Goal: Transaction & Acquisition: Obtain resource

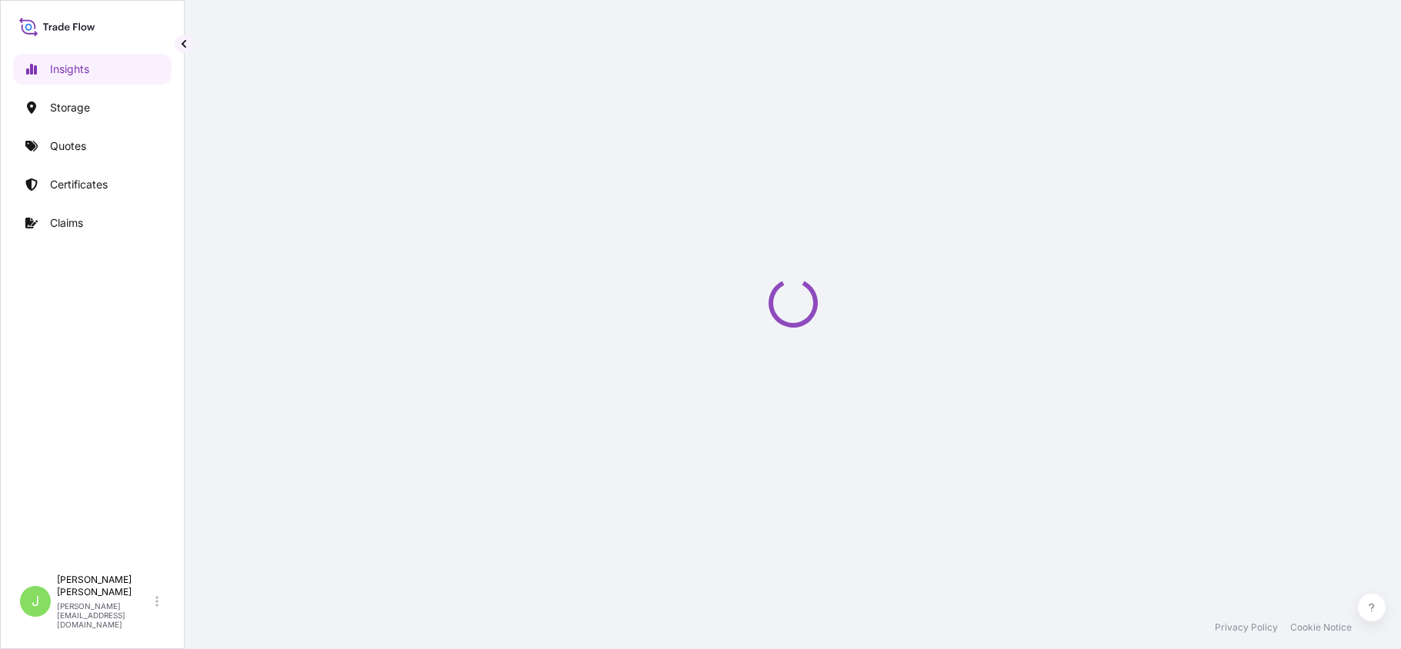
select select "2025"
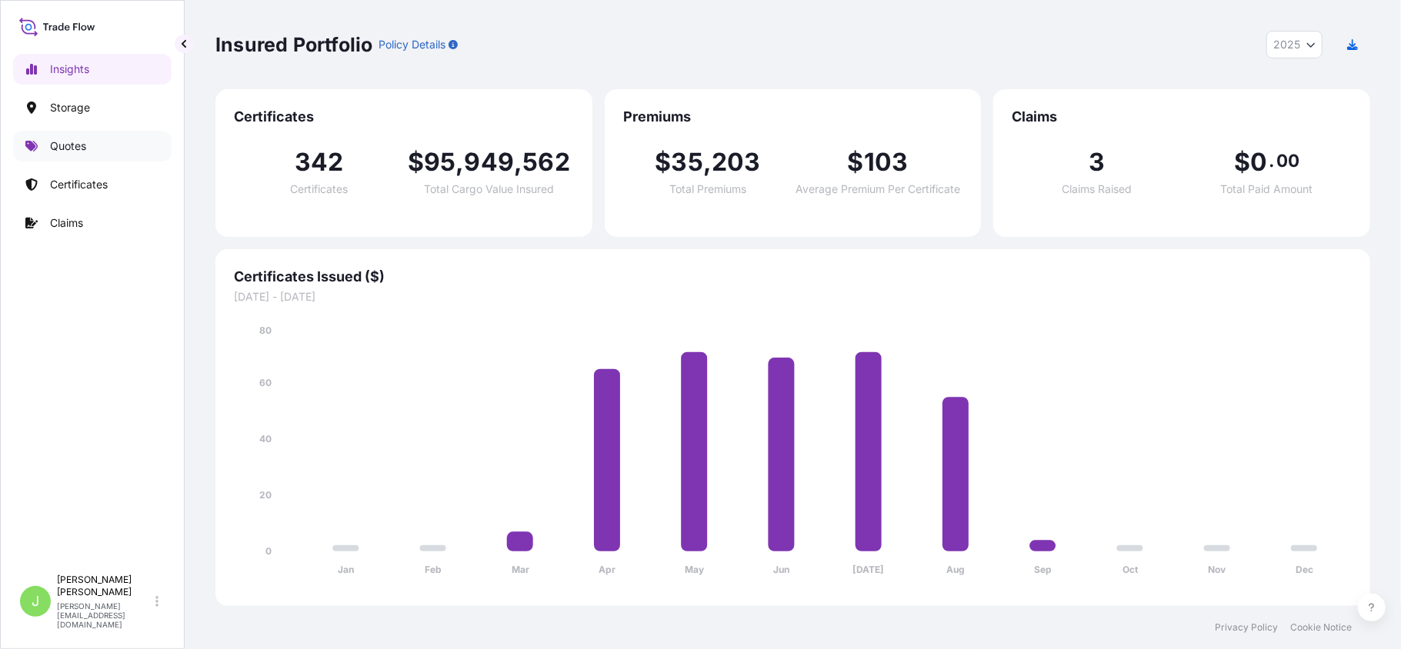
click at [78, 152] on p "Quotes" at bounding box center [68, 145] width 36 height 15
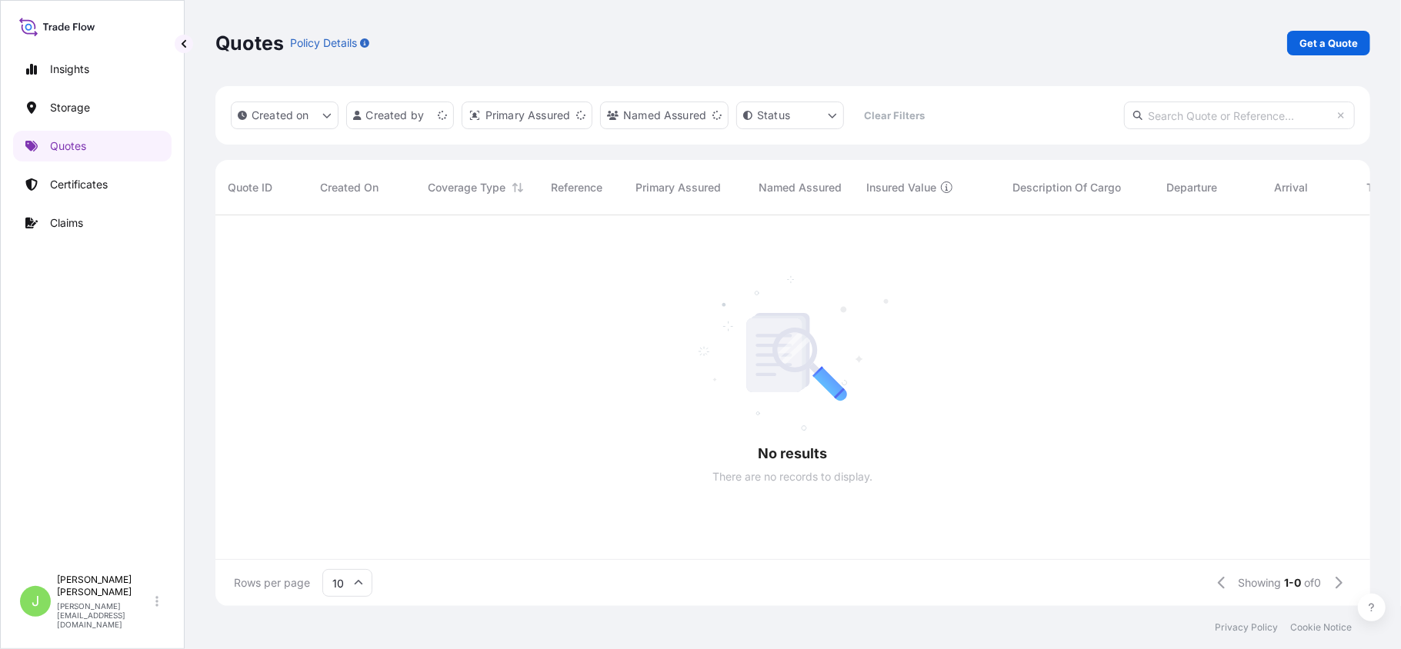
scroll to position [16, 16]
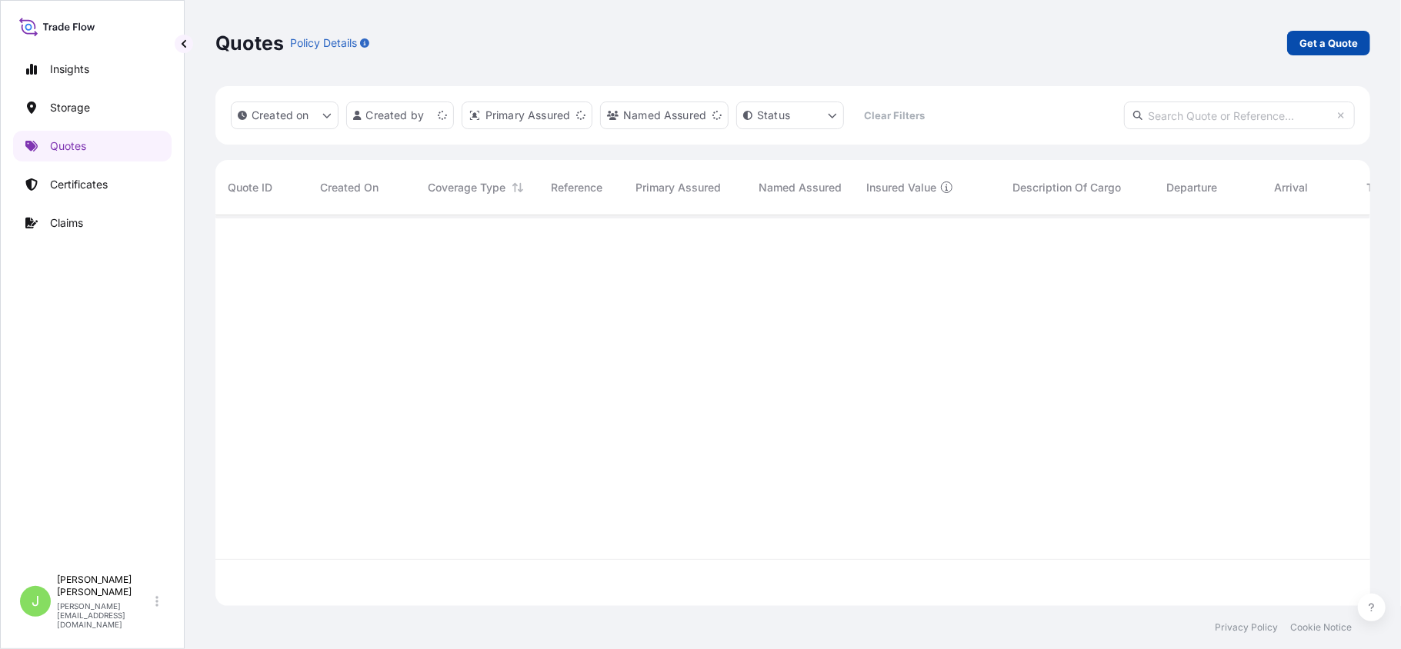
click at [1326, 31] on link "Get a Quote" at bounding box center [1328, 43] width 83 height 25
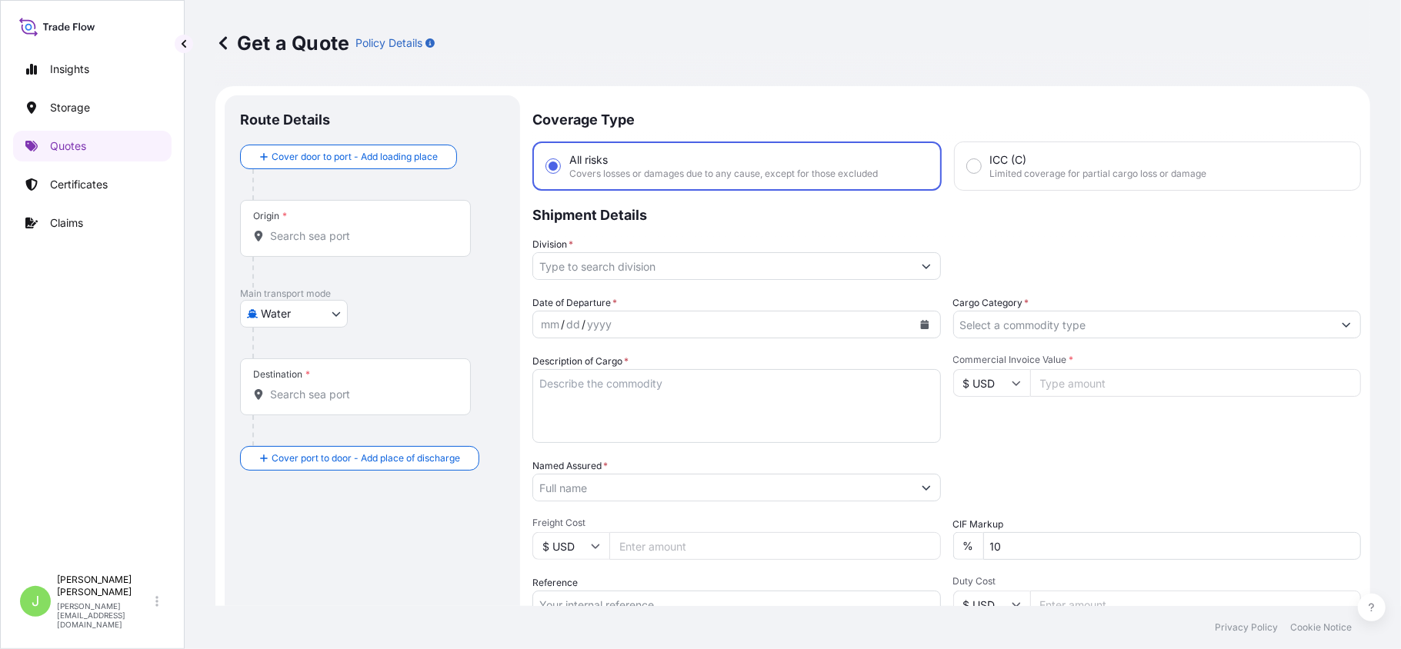
scroll to position [25, 0]
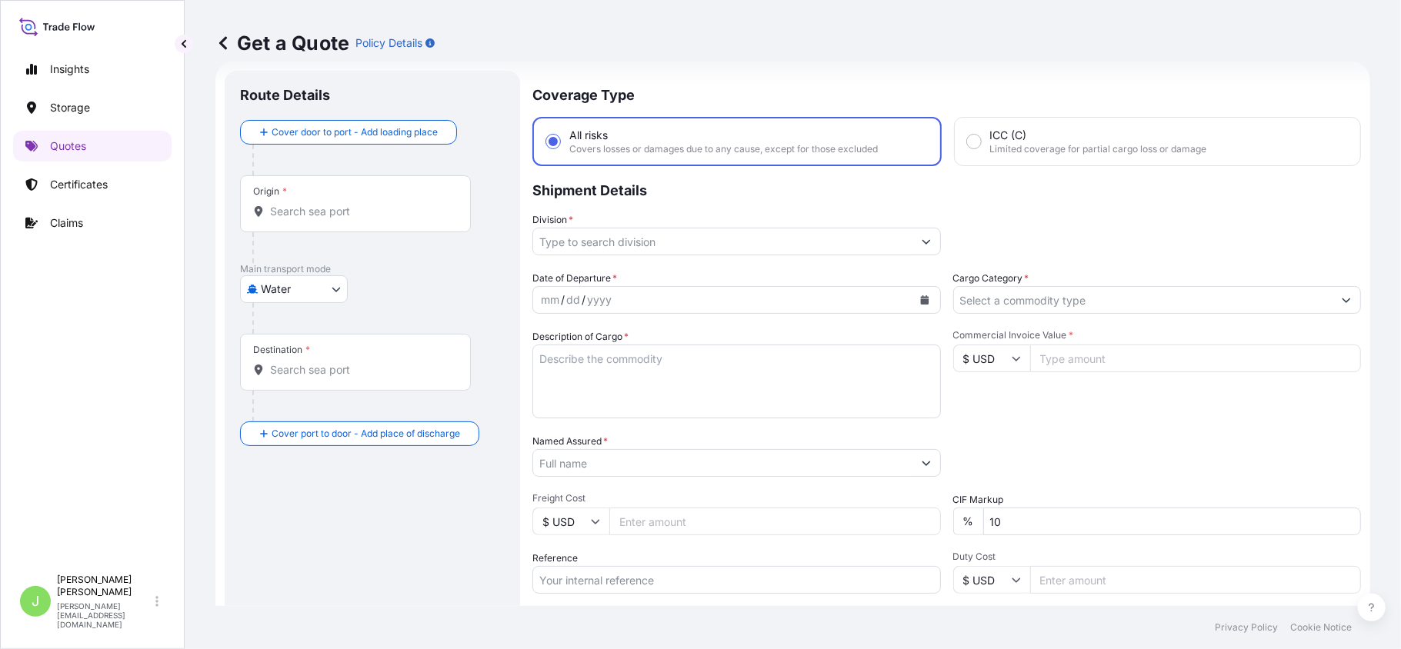
click at [282, 295] on body "Insights Storage Quotes Certificates Claims J [PERSON_NAME] [PERSON_NAME][EMAIL…" at bounding box center [700, 324] width 1401 height 649
click at [278, 318] on div "Air" at bounding box center [293, 329] width 95 height 28
select select "Air"
click at [300, 238] on div "Origin *" at bounding box center [355, 210] width 231 height 57
click at [300, 225] on input "Origin *" at bounding box center [361, 217] width 182 height 15
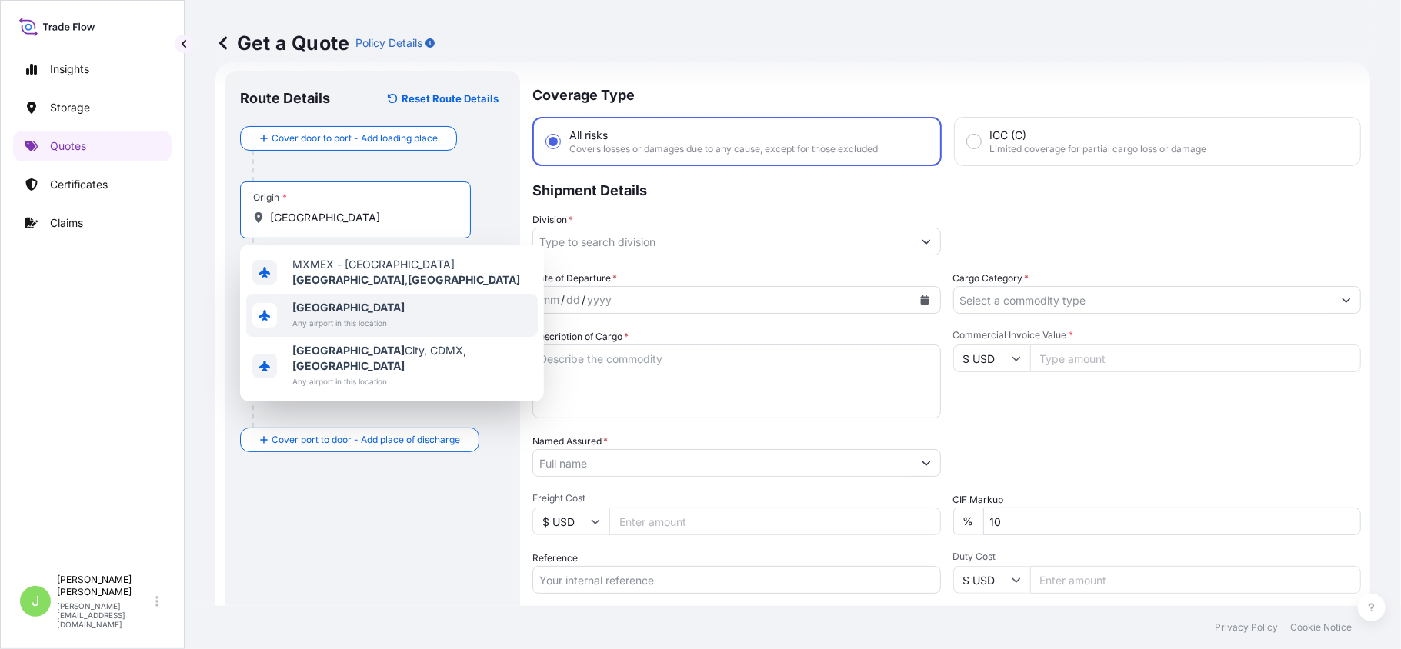
click at [379, 300] on span "[GEOGRAPHIC_DATA]" at bounding box center [348, 307] width 112 height 15
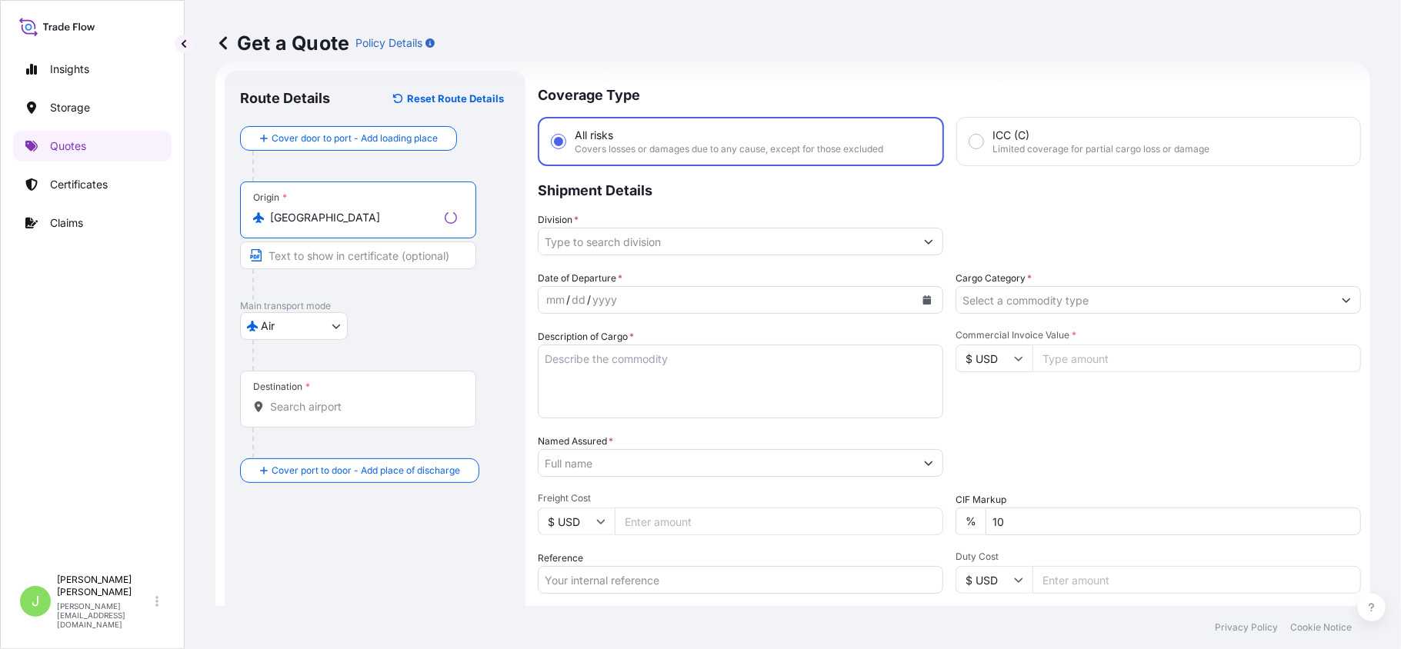
type input "[GEOGRAPHIC_DATA]"
click at [333, 395] on div "Destination *" at bounding box center [358, 399] width 236 height 57
click at [333, 399] on input "Destination *" at bounding box center [363, 406] width 187 height 15
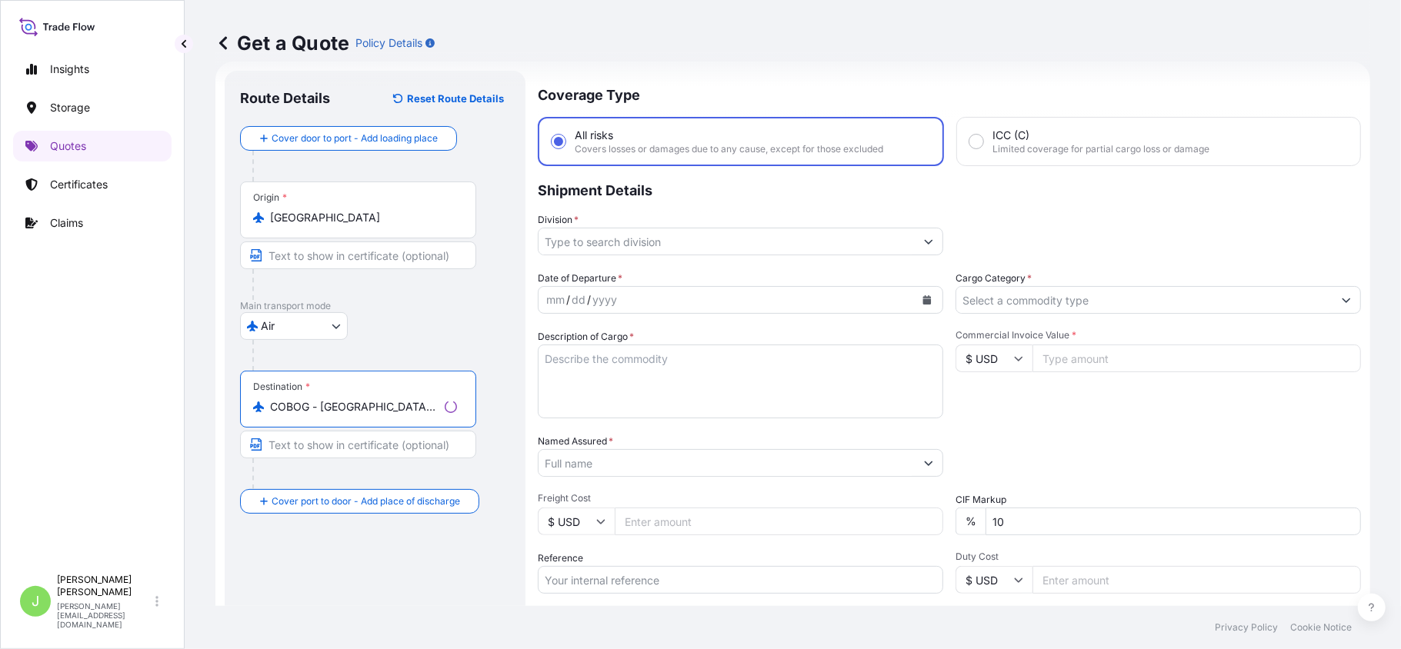
type input "COBOG - [GEOGRAPHIC_DATA], [GEOGRAPHIC_DATA]"
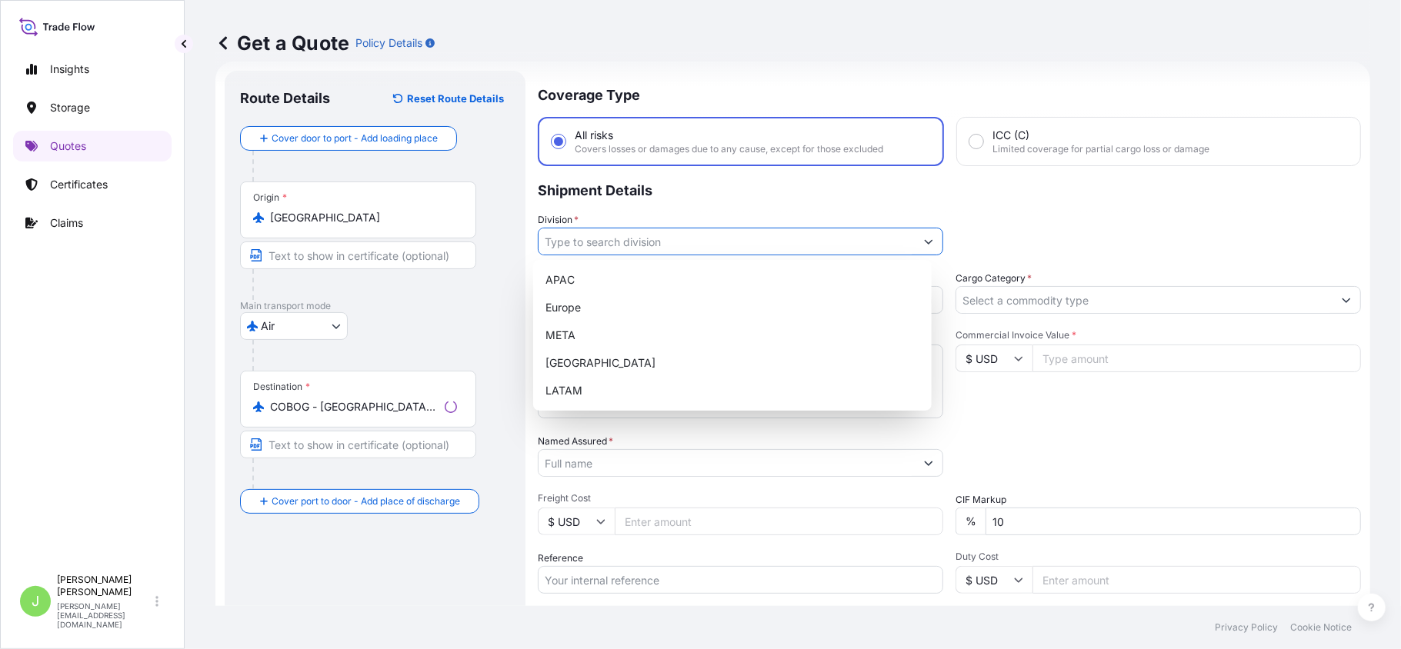
click at [588, 248] on input "Division *" at bounding box center [726, 242] width 376 height 28
click at [582, 388] on div "LATAM" at bounding box center [732, 391] width 386 height 28
type input "LATAM"
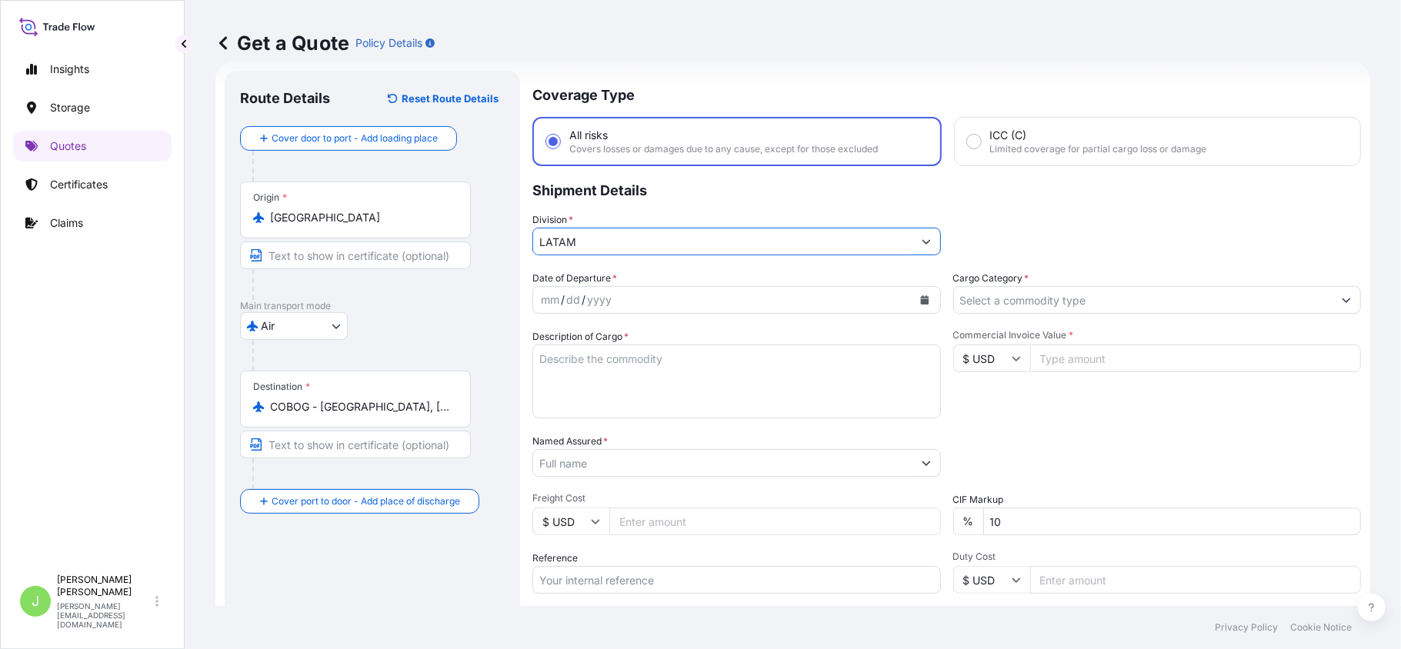
click at [1004, 271] on label "Cargo Category *" at bounding box center [991, 278] width 76 height 15
click at [1004, 286] on input "Cargo Category *" at bounding box center [1143, 300] width 379 height 28
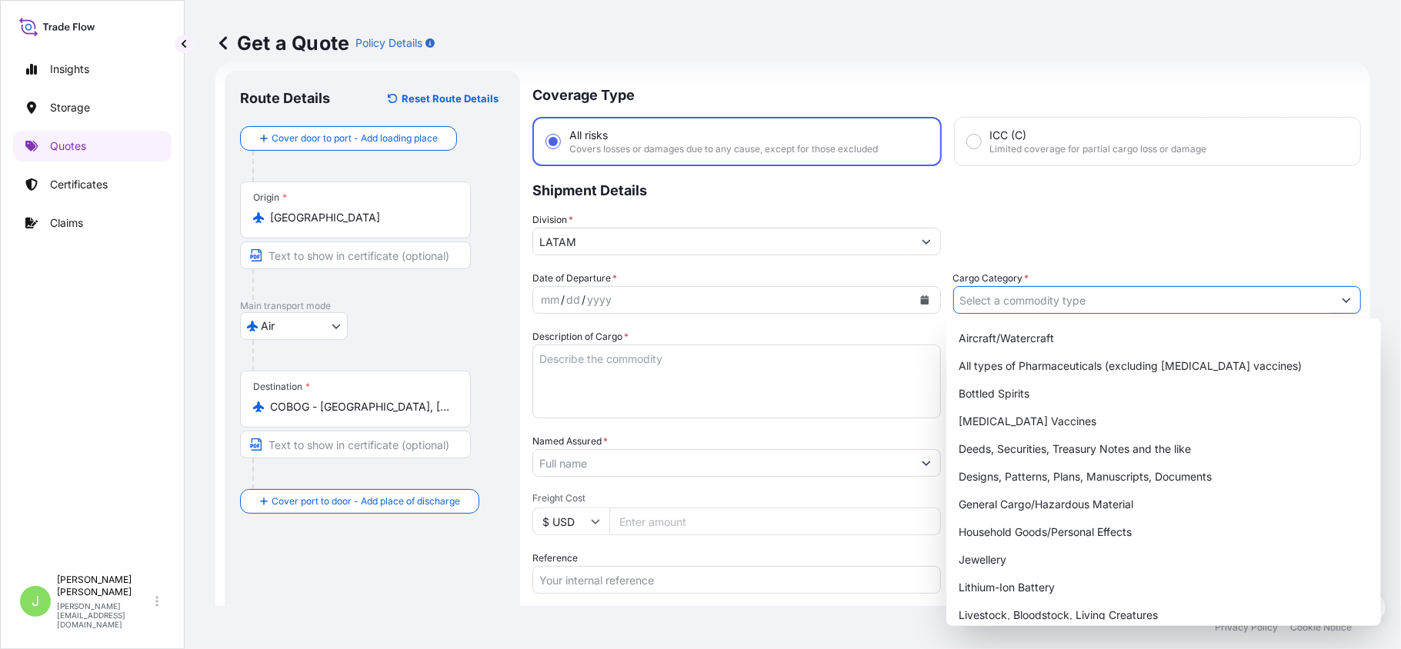
click at [1004, 288] on input "Cargo Category *" at bounding box center [1143, 300] width 379 height 28
click at [1026, 502] on div "General Cargo/Hazardous Material" at bounding box center [1163, 505] width 422 height 28
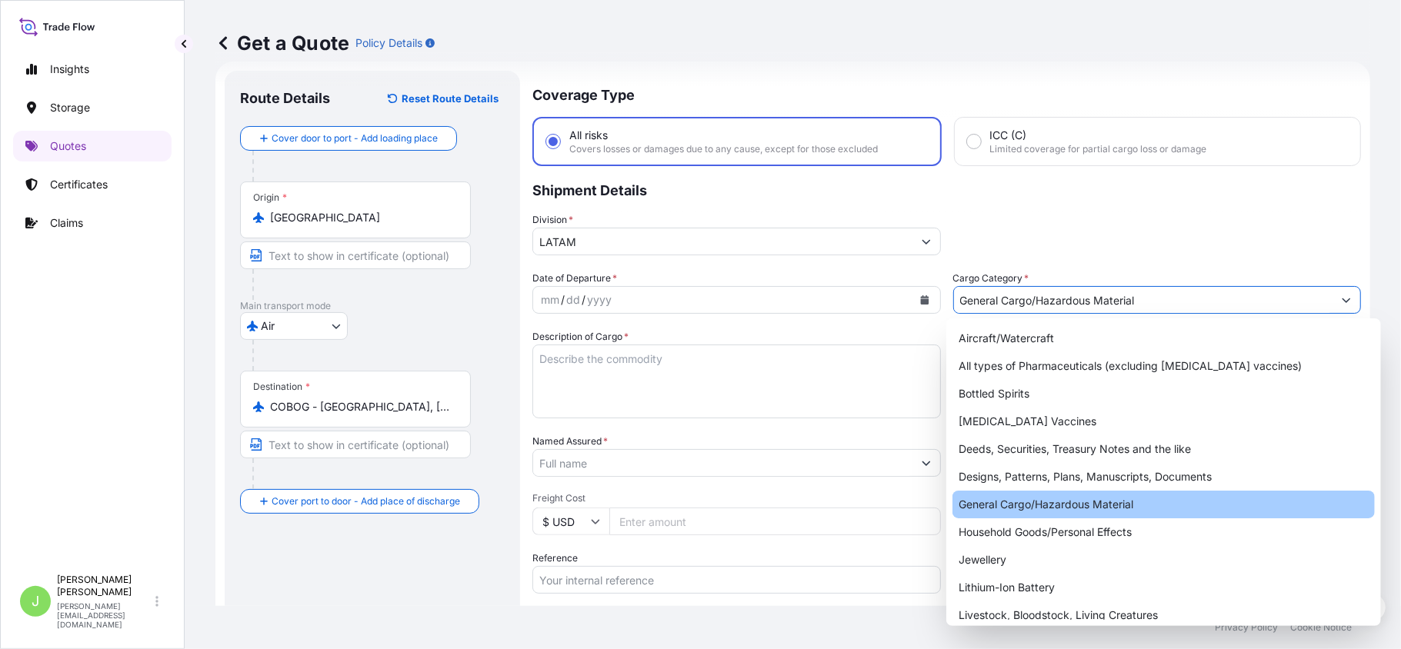
type input "General Cargo/Hazardous Material"
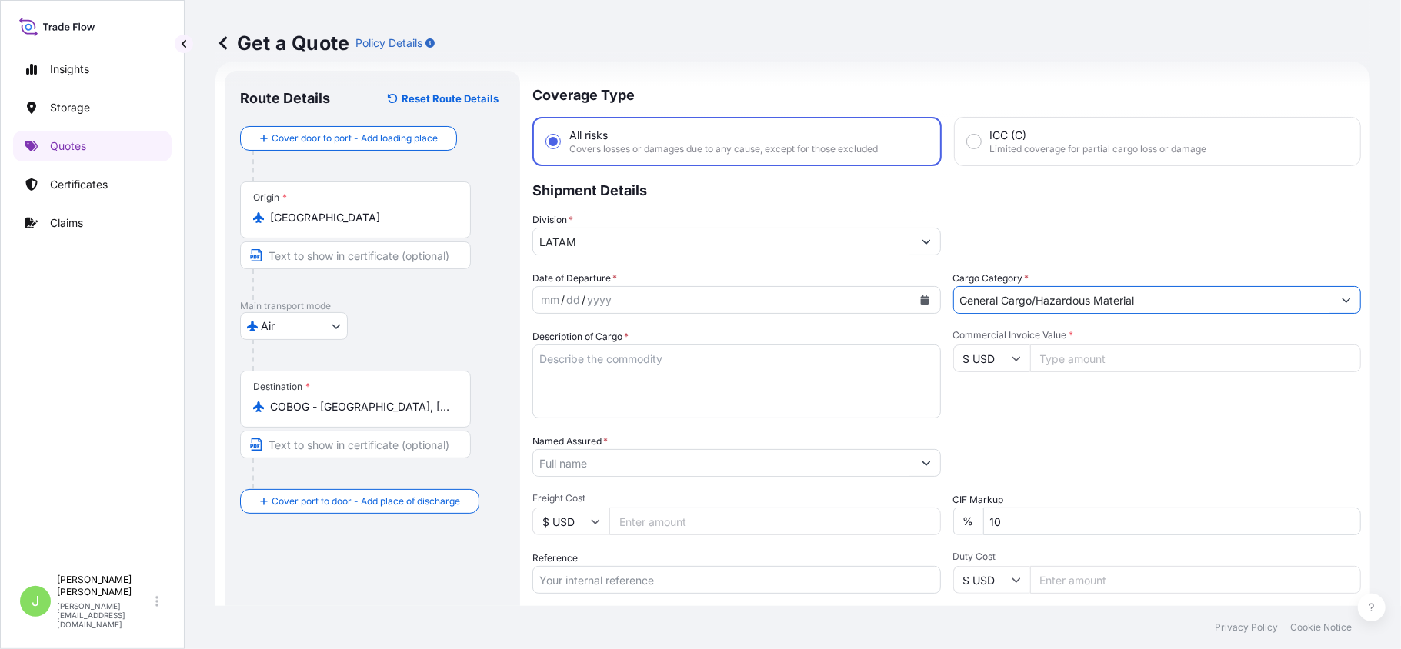
click at [915, 291] on button "Calendar" at bounding box center [924, 300] width 25 height 25
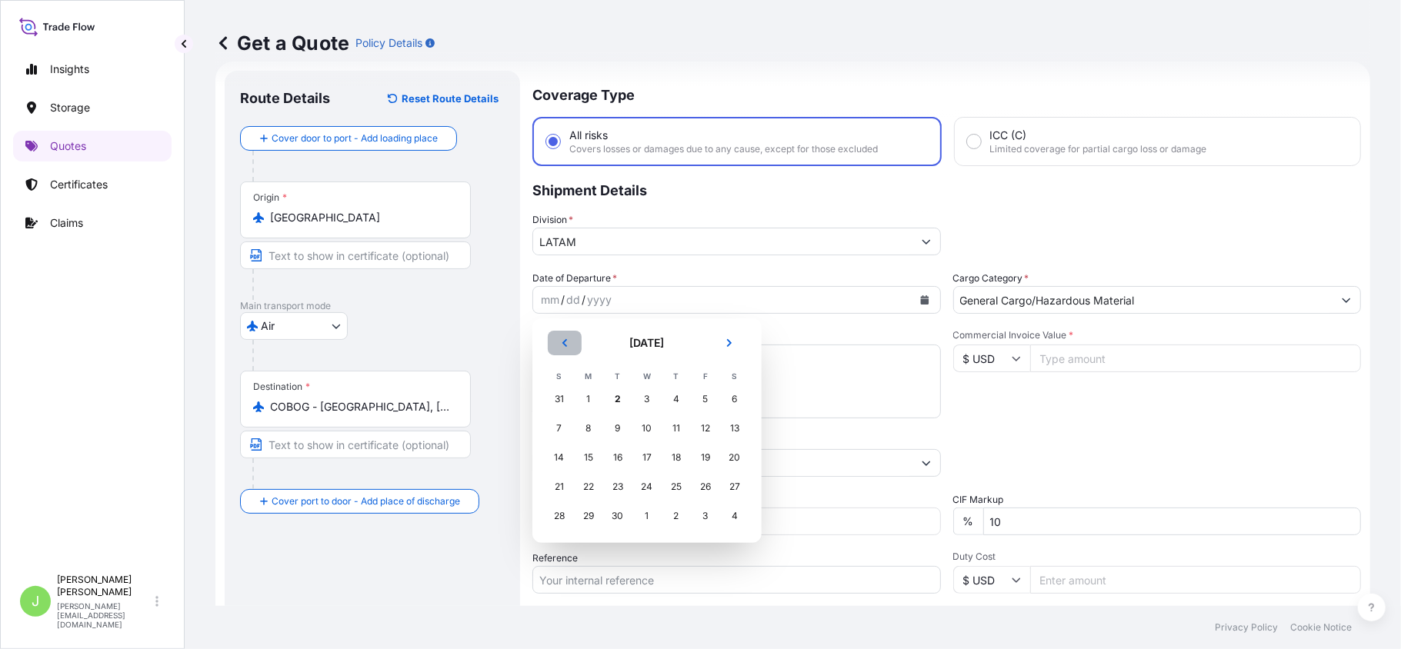
click at [557, 352] on button "Previous" at bounding box center [565, 343] width 34 height 25
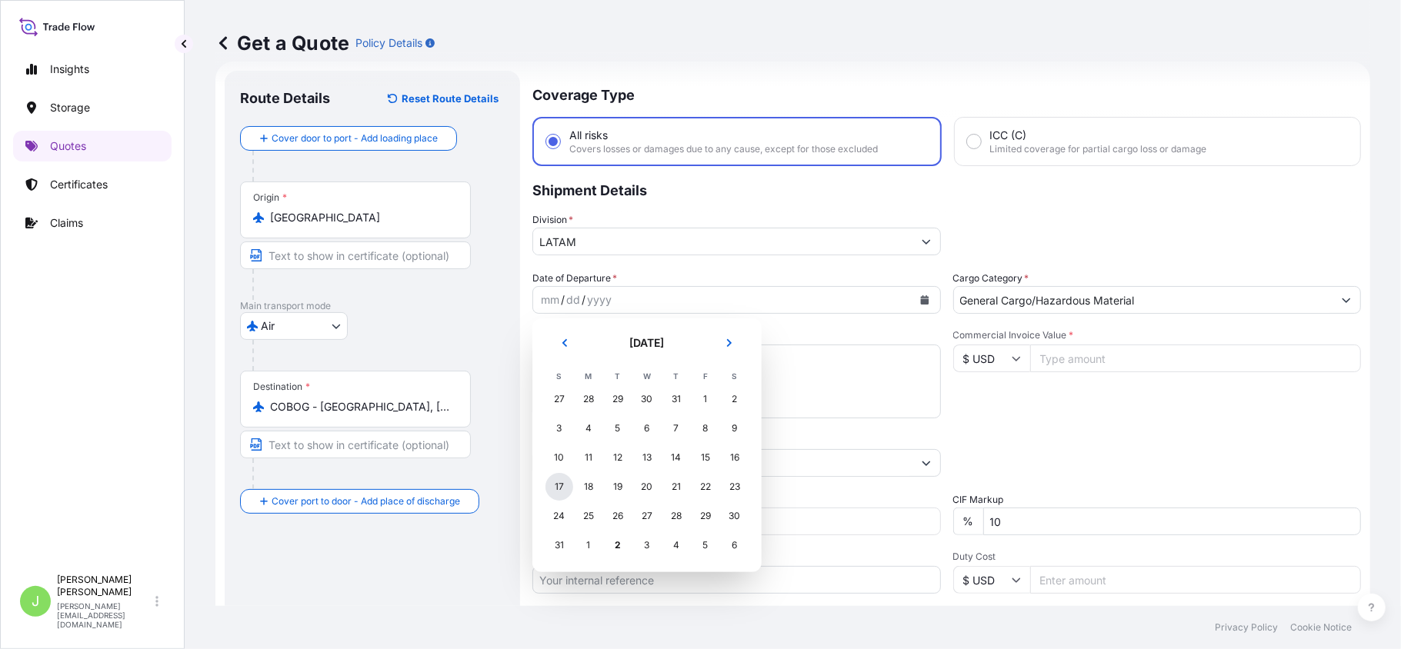
click at [545, 487] on div "17" at bounding box center [559, 487] width 28 height 28
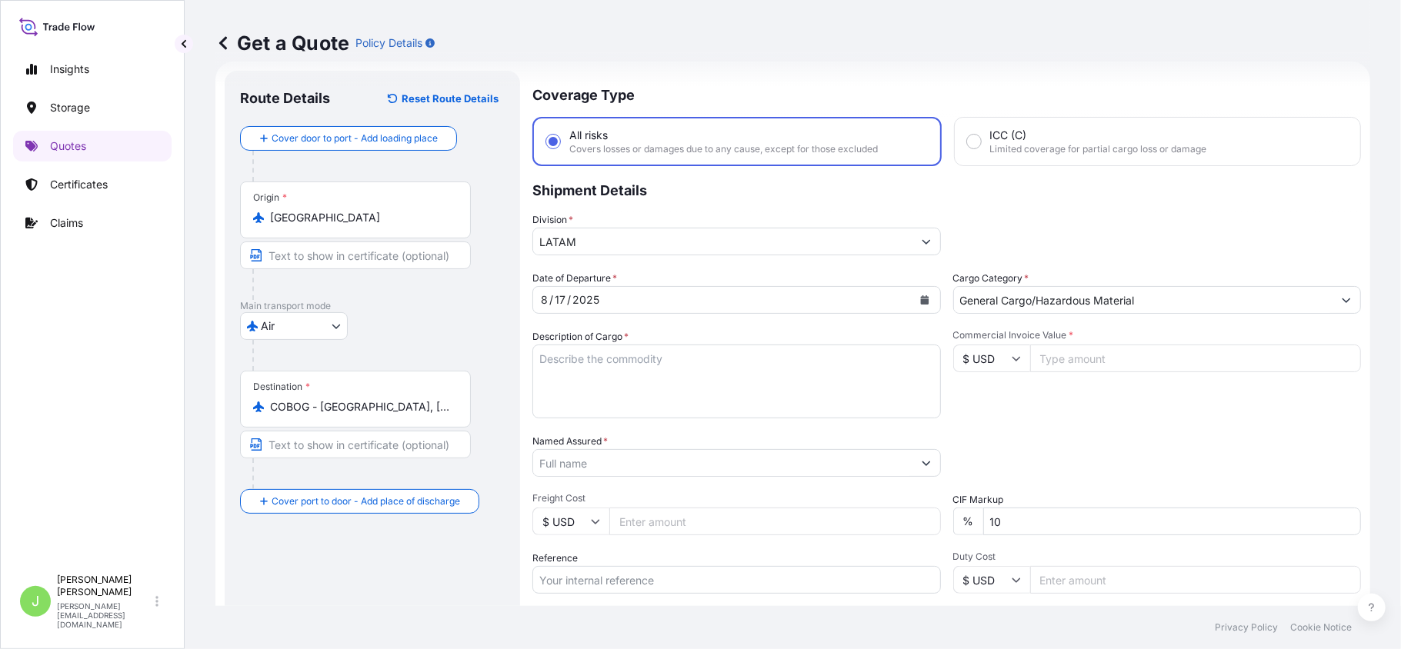
click at [623, 360] on textarea "Description of Cargo *" at bounding box center [736, 382] width 408 height 74
paste textarea "0.25% - Min. USD 80 MEDIDOR FLOTADOR R6281-23 1/8-24T, [GEOGRAPHIC_DATA]"
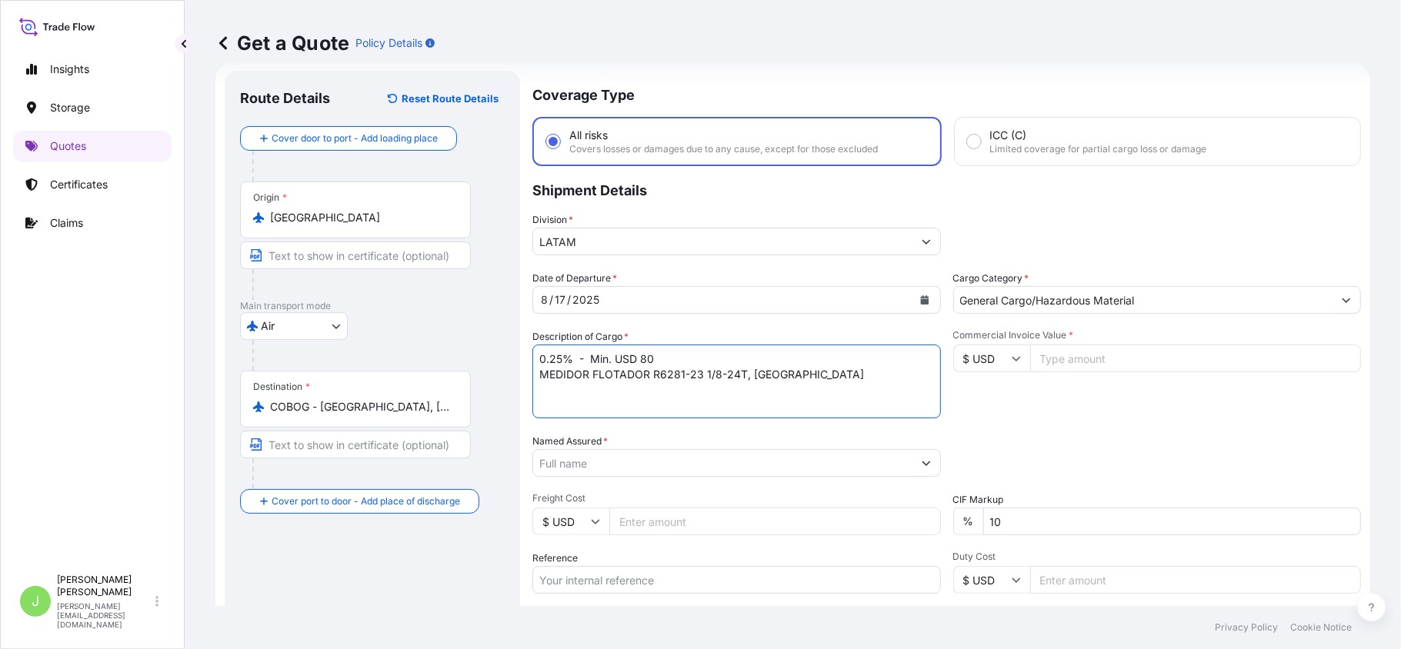
type textarea "0.25% - Min. USD 80 MEDIDOR FLOTADOR R6281-23 1/8-24T, [GEOGRAPHIC_DATA]"
click at [619, 466] on input "Named Assured *" at bounding box center [722, 463] width 379 height 28
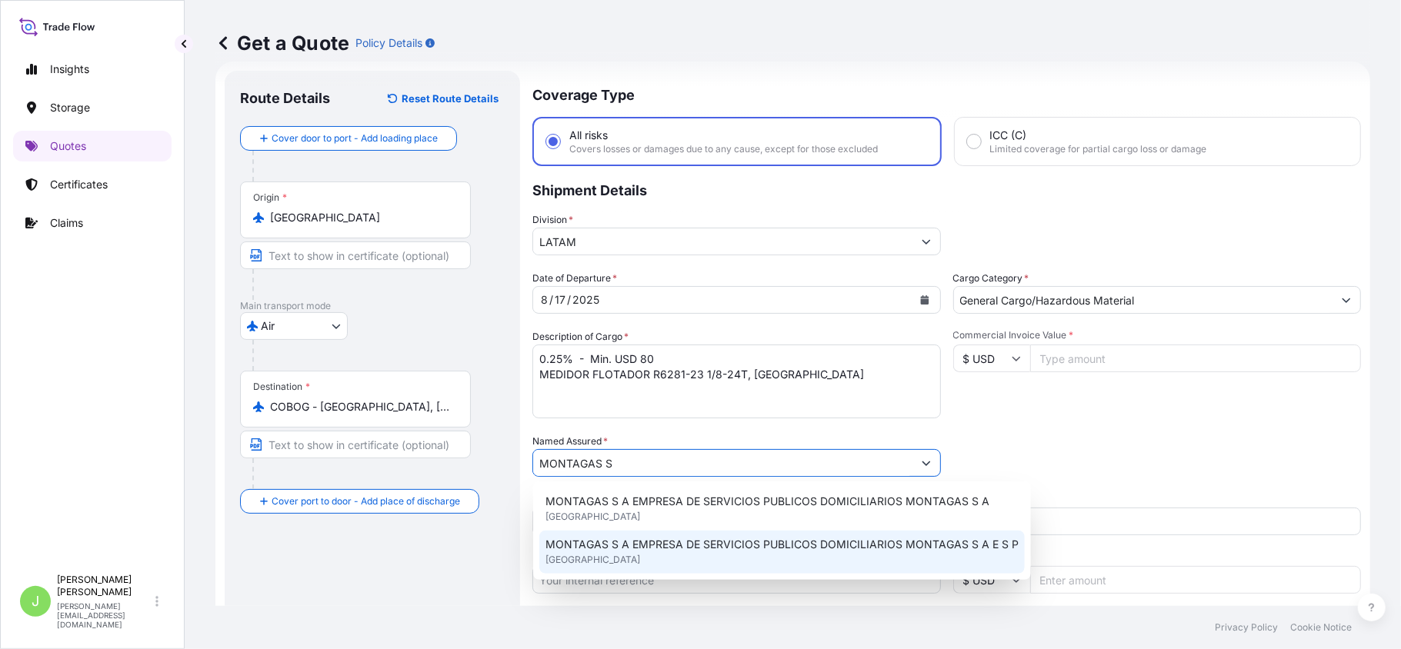
click at [711, 532] on div "MONTAGAS S A EMPRESA DE SERVICIOS PUBLICOS DOMICILIARIOS MONTAGAS S A E S P [GE…" at bounding box center [781, 552] width 485 height 43
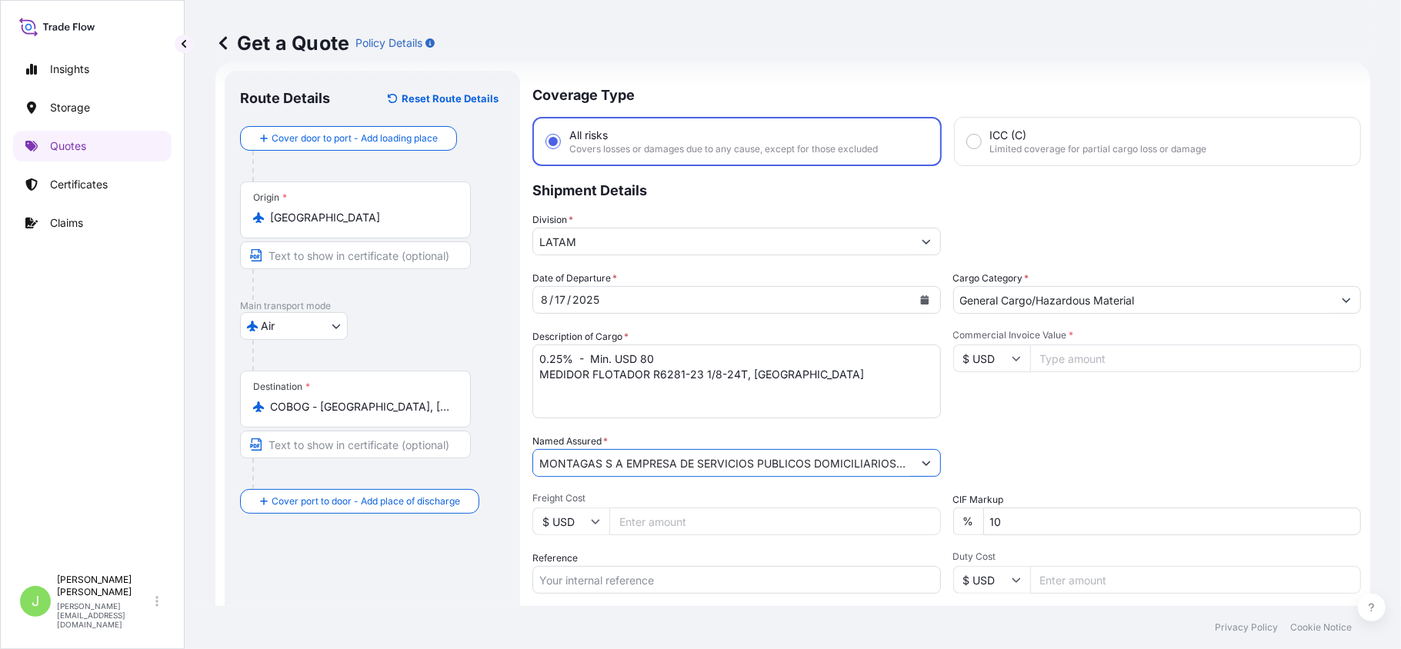
type input "MONTAGAS S A EMPRESA DE SERVICIOS PUBLICOS DOMICILIARIOS MONTAGAS S A E S P"
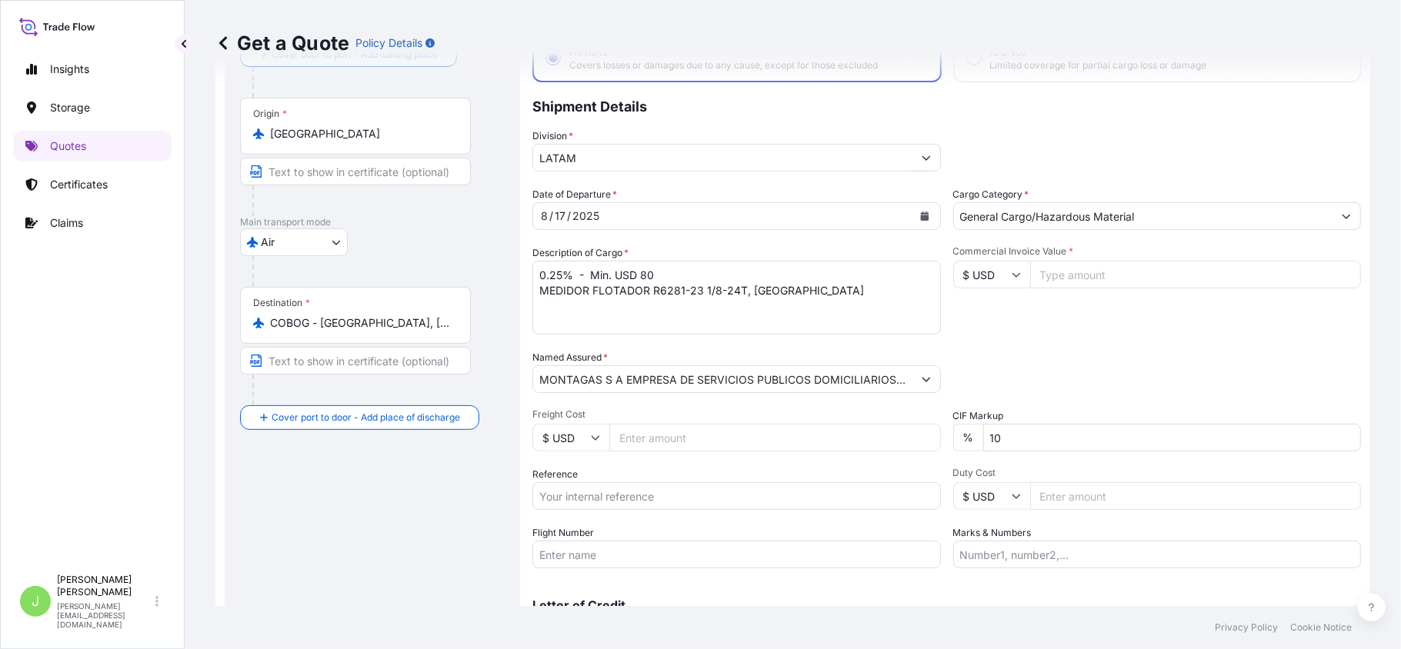
scroll to position [194, 0]
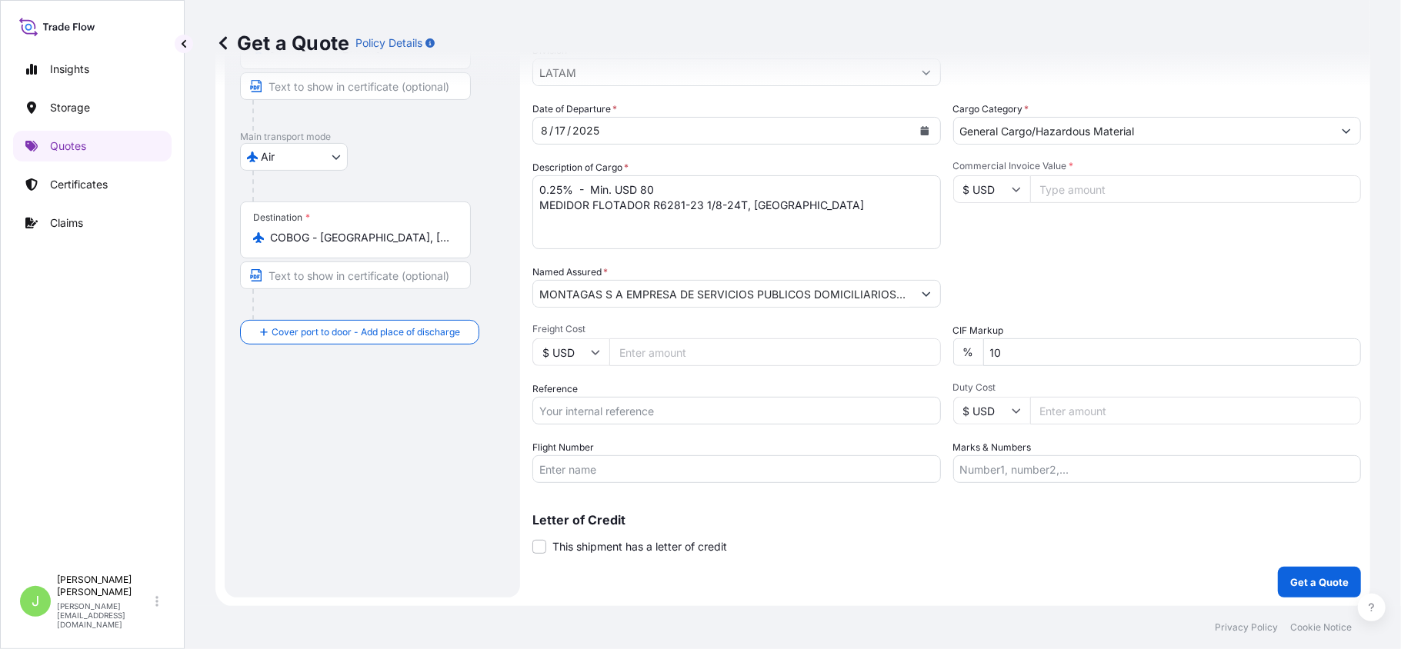
click at [611, 462] on input "Flight Number" at bounding box center [736, 469] width 408 height 28
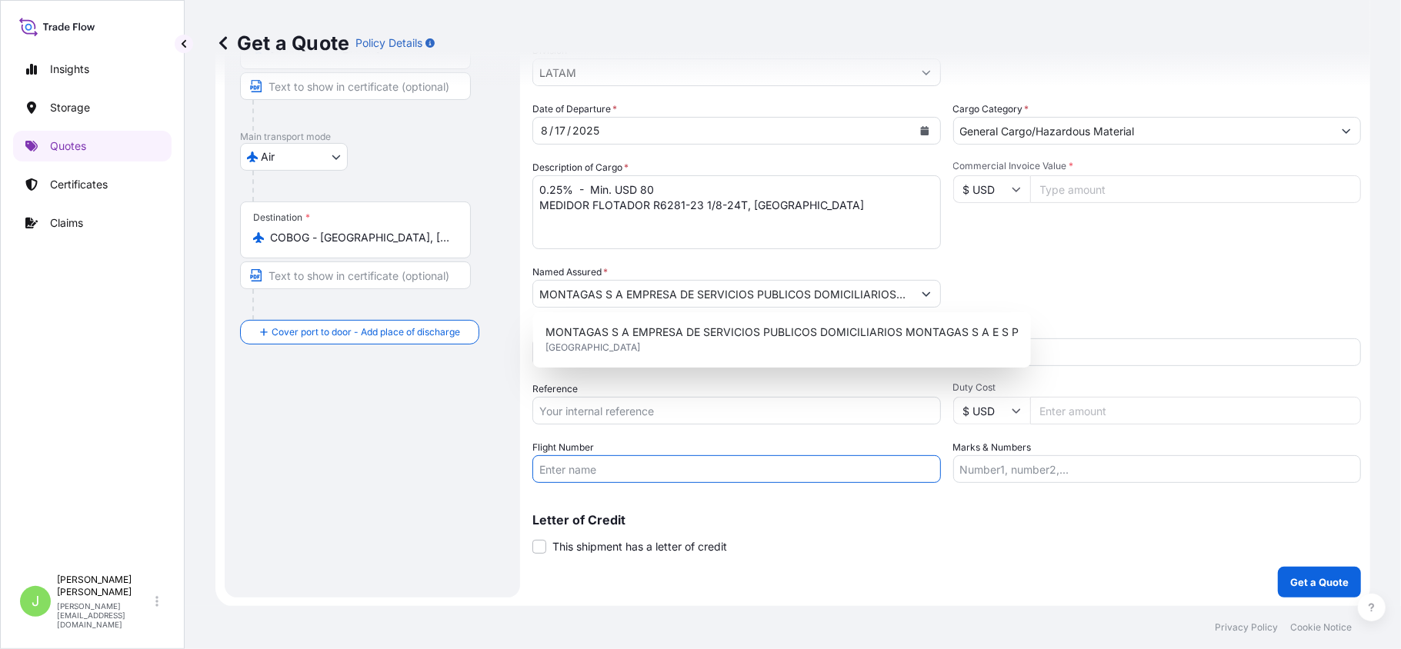
paste input "AMX761"
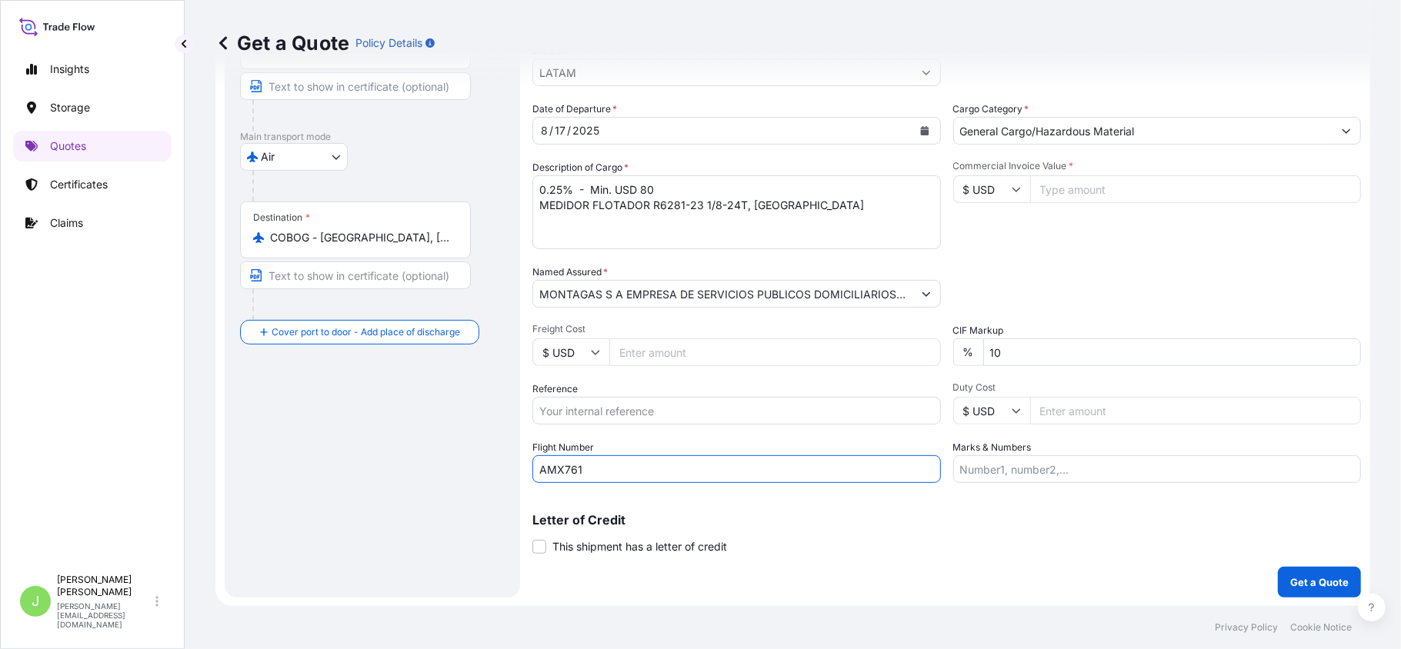
type input "AMX761"
click at [374, 489] on div "Route Details Reset Route Details Cover door to port - Add loading place Place …" at bounding box center [372, 249] width 265 height 665
click at [699, 419] on input "Reference" at bounding box center [736, 411] width 408 height 28
paste input "CO4071154046"
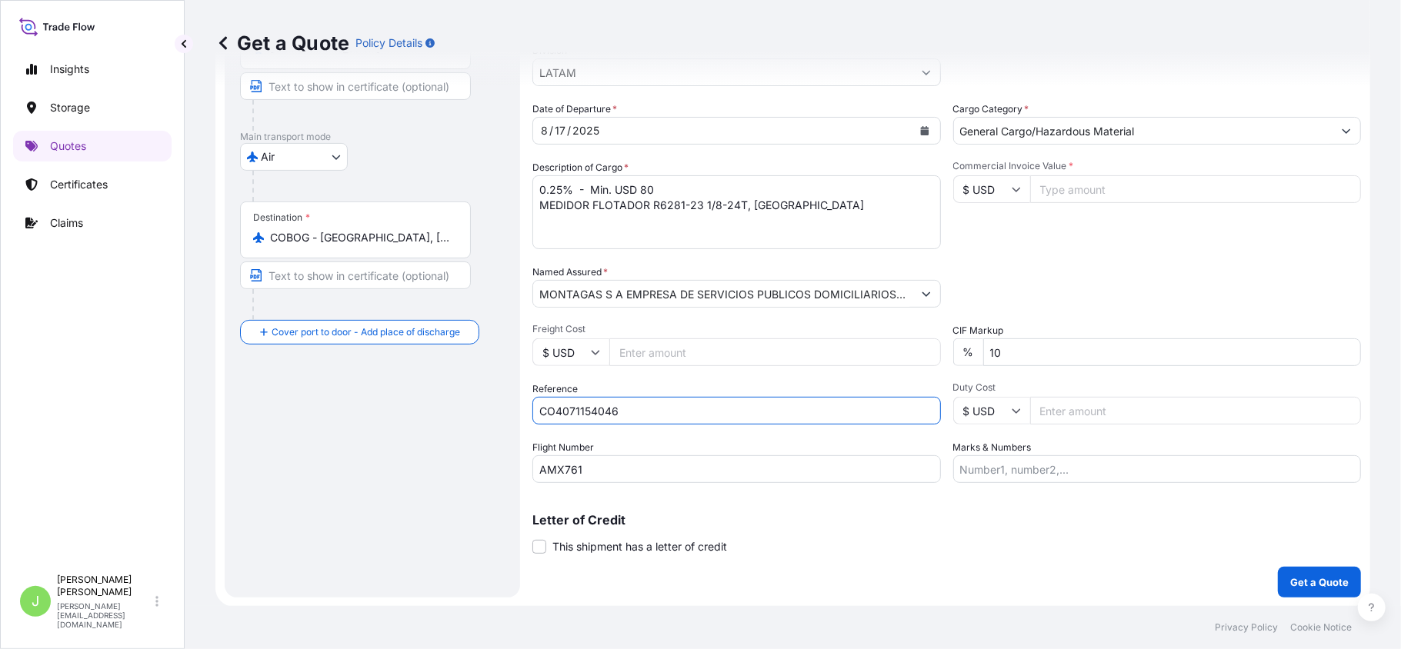
type input "CO4071154046"
drag, startPoint x: 370, startPoint y: 478, endPoint x: 512, endPoint y: 462, distance: 143.1
click at [370, 478] on div "Route Details Reset Route Details Cover door to port - Add loading place Place …" at bounding box center [372, 249] width 265 height 665
click at [1071, 178] on input "Commercial Invoice Value *" at bounding box center [1196, 189] width 332 height 28
type input "8180"
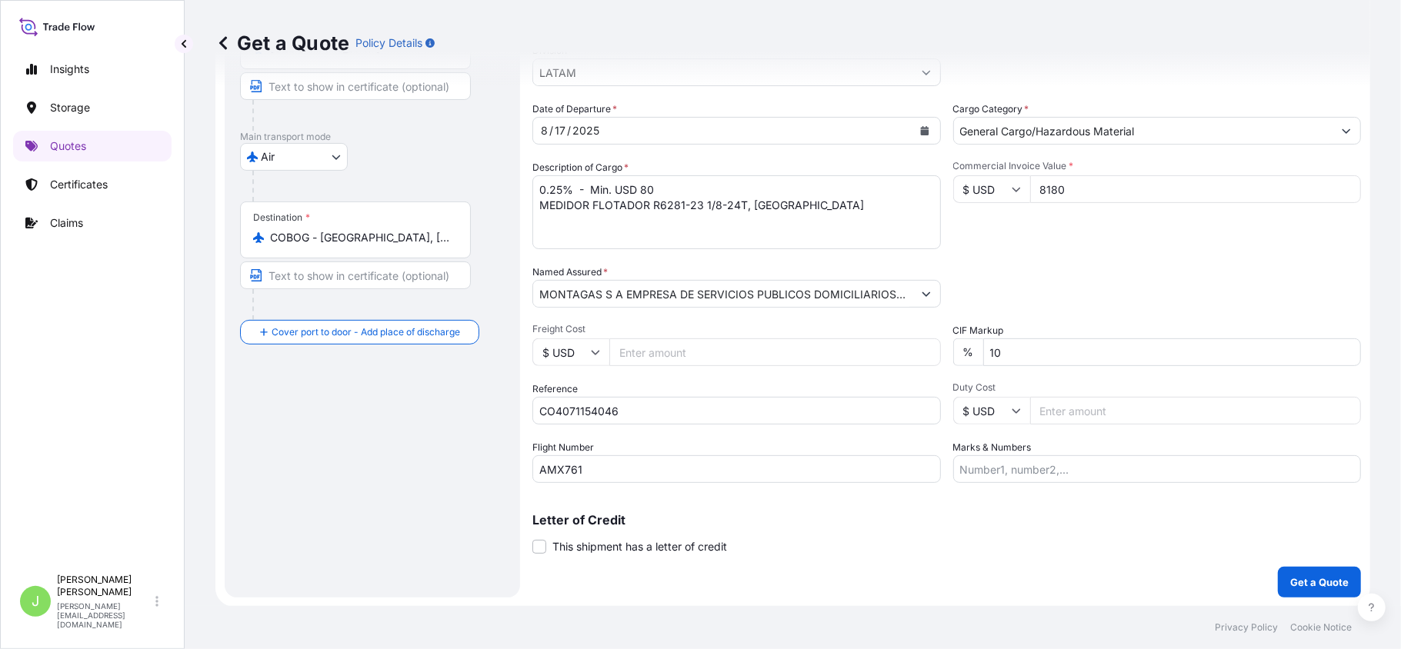
click at [994, 487] on div "Coverage Type All risks Covers losses or damages due to any cause, except for t…" at bounding box center [946, 250] width 828 height 696
click at [995, 475] on input "Marks & Numbers" at bounding box center [1157, 469] width 408 height 28
paste input "139-43014720"
click at [1195, 466] on input "139-43014720 // VENTA DEL SEGURO:" at bounding box center [1157, 469] width 408 height 28
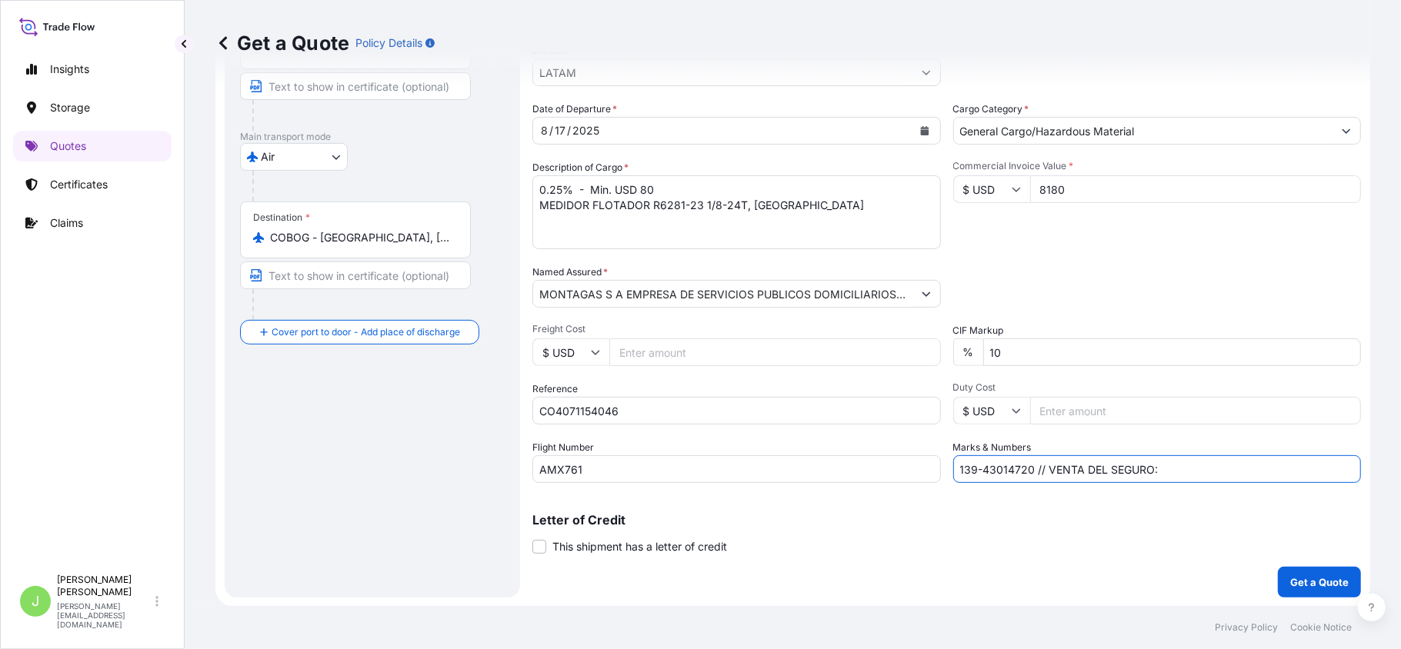
paste input "0.25"
type input "139-43014720 // VENTA DEL SEGURO: 0.25%"
click at [1308, 582] on p "Get a Quote" at bounding box center [1319, 582] width 58 height 15
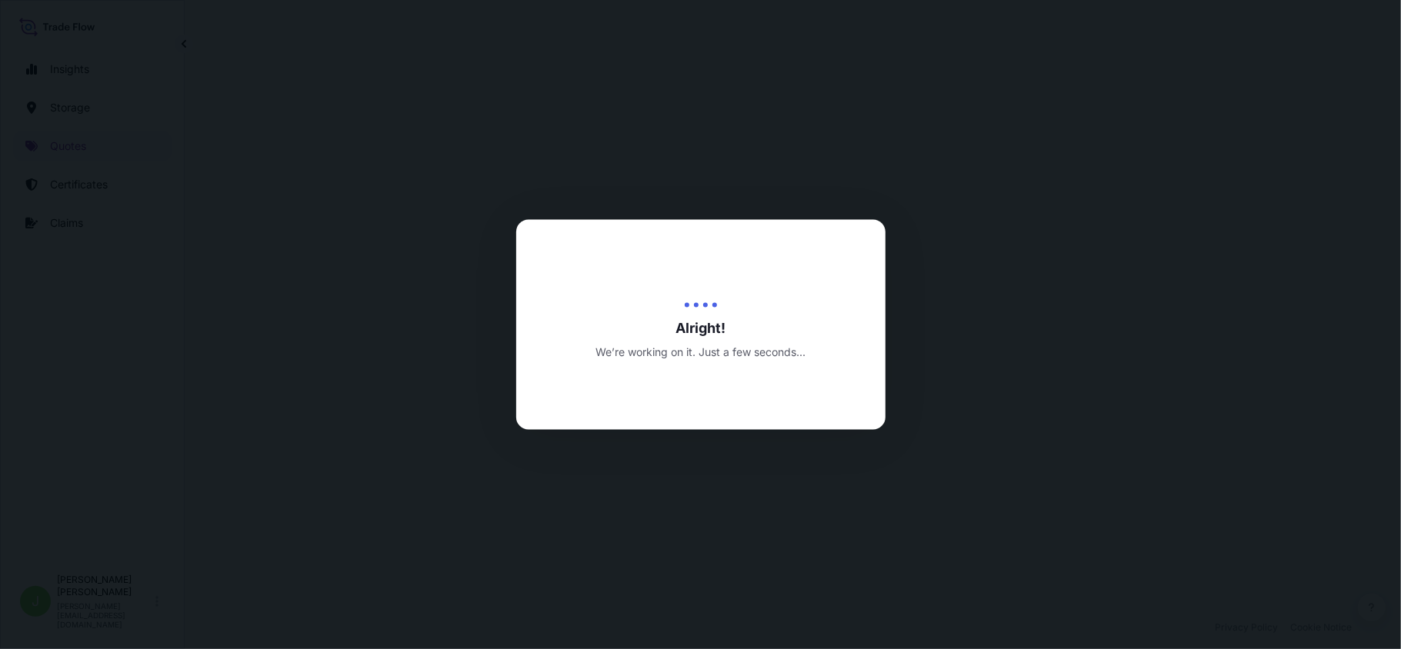
select select "Air"
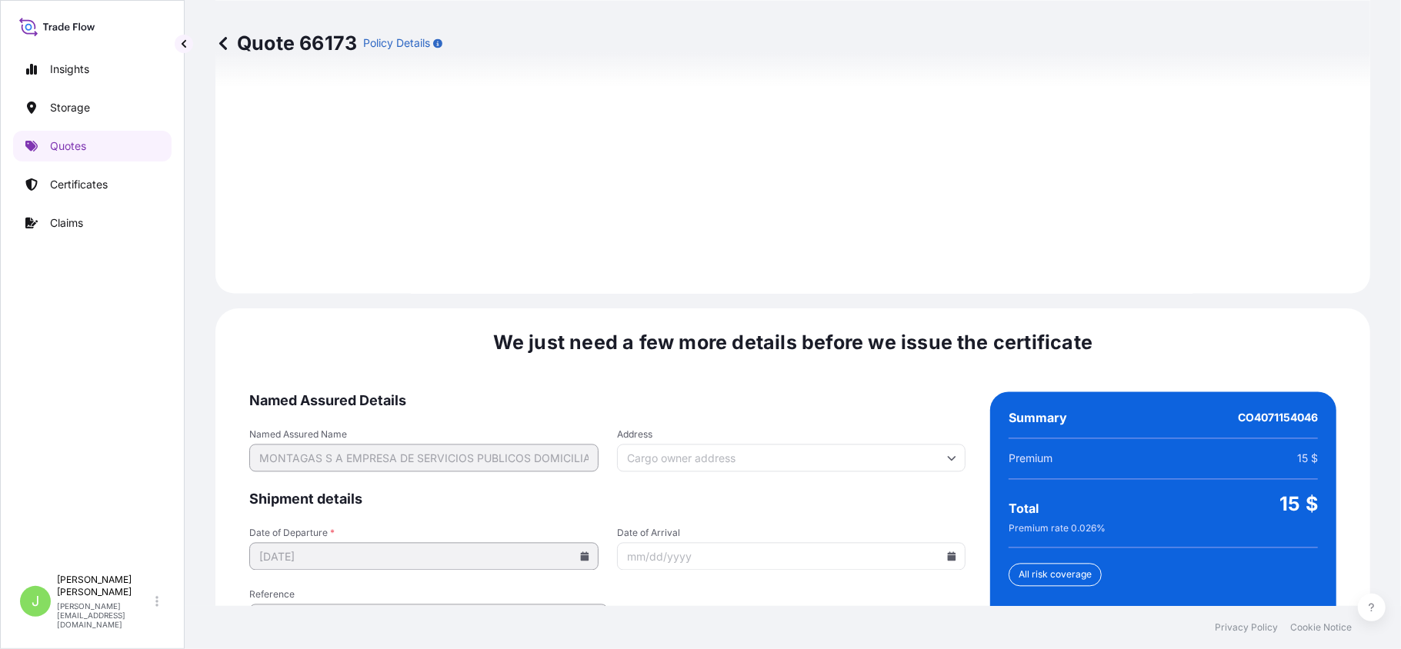
scroll to position [2252, 0]
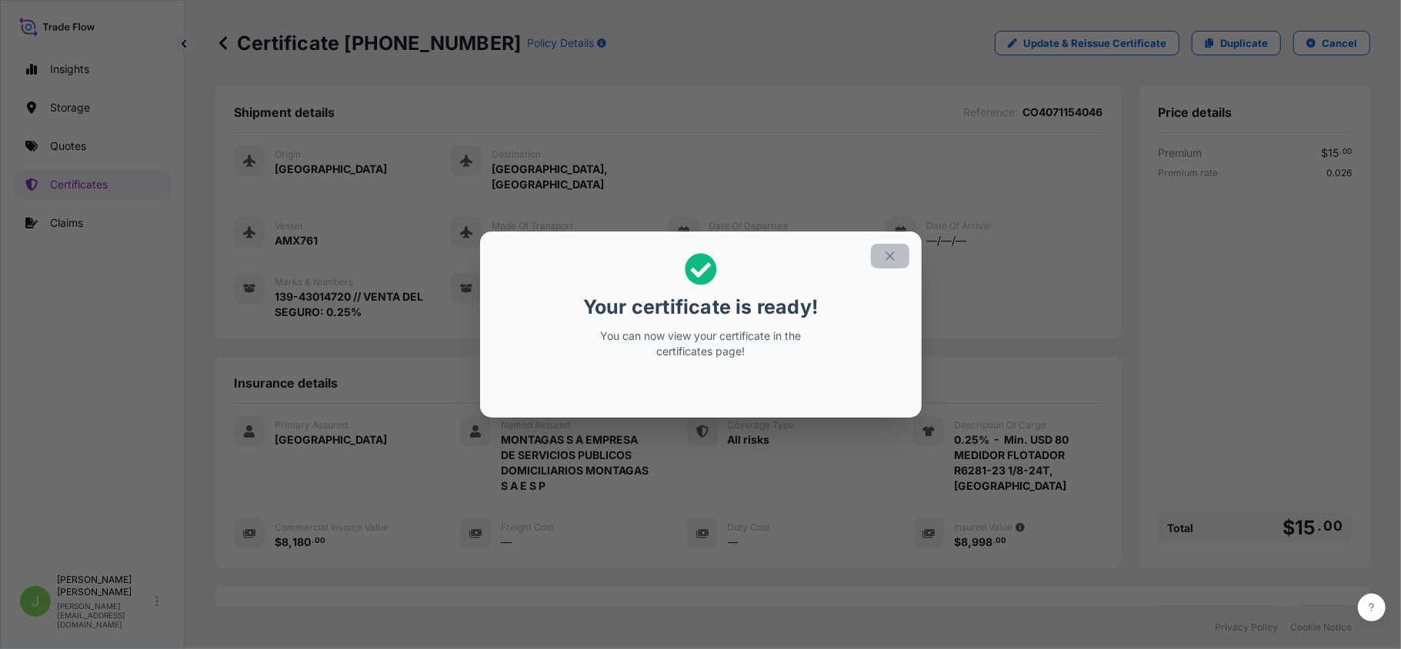
click at [872, 255] on button "button" at bounding box center [890, 256] width 38 height 25
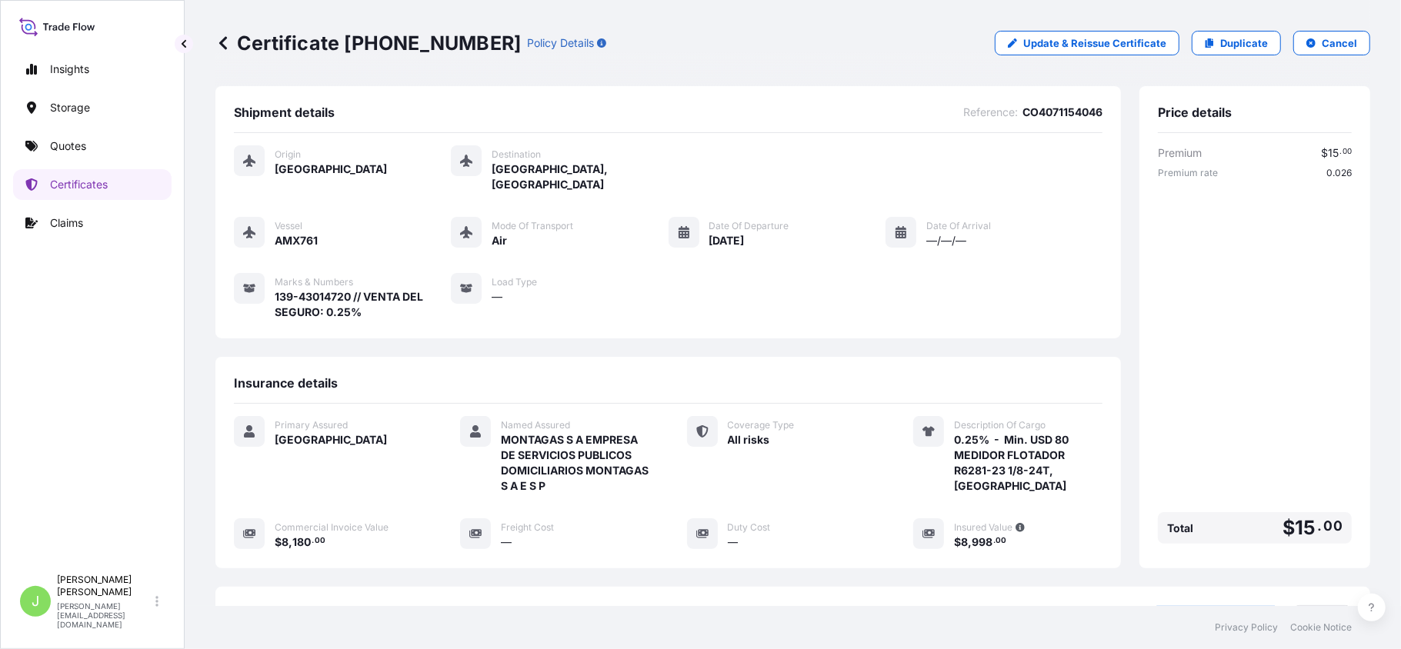
click at [272, 47] on p "Certificate [PHONE_NUMBER]" at bounding box center [367, 43] width 305 height 25
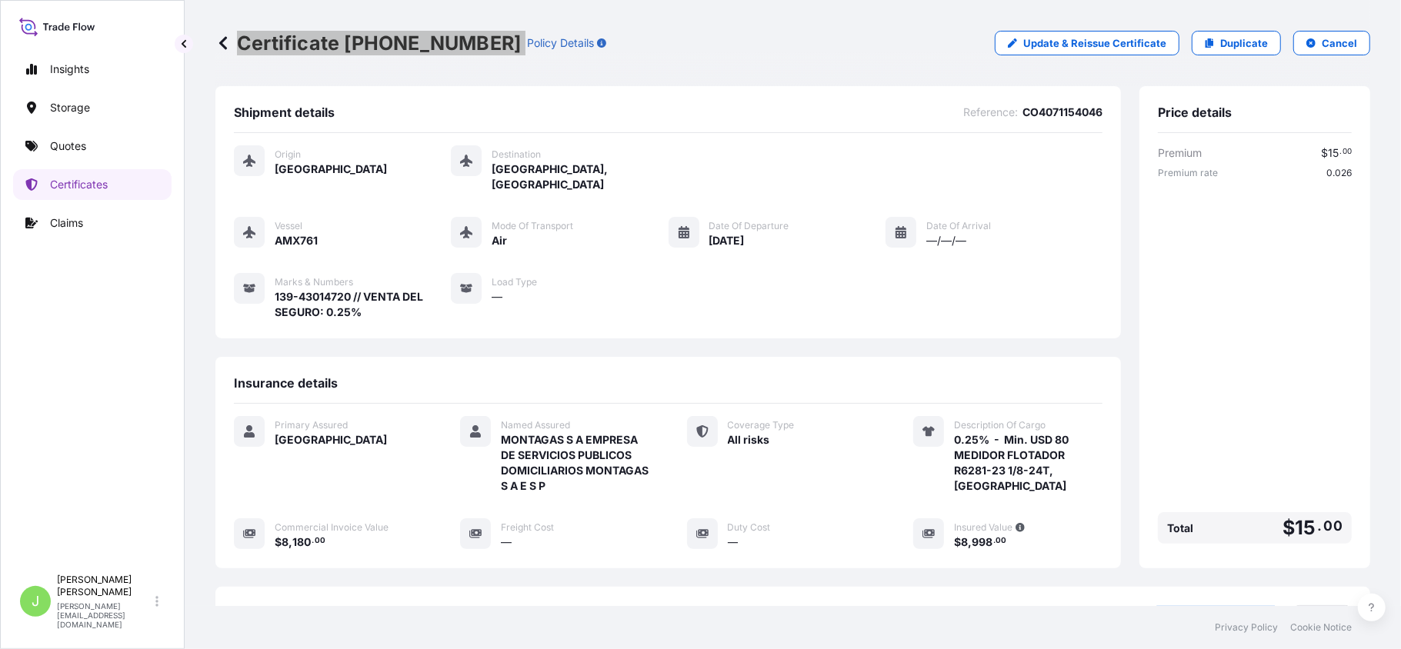
scroll to position [208, 0]
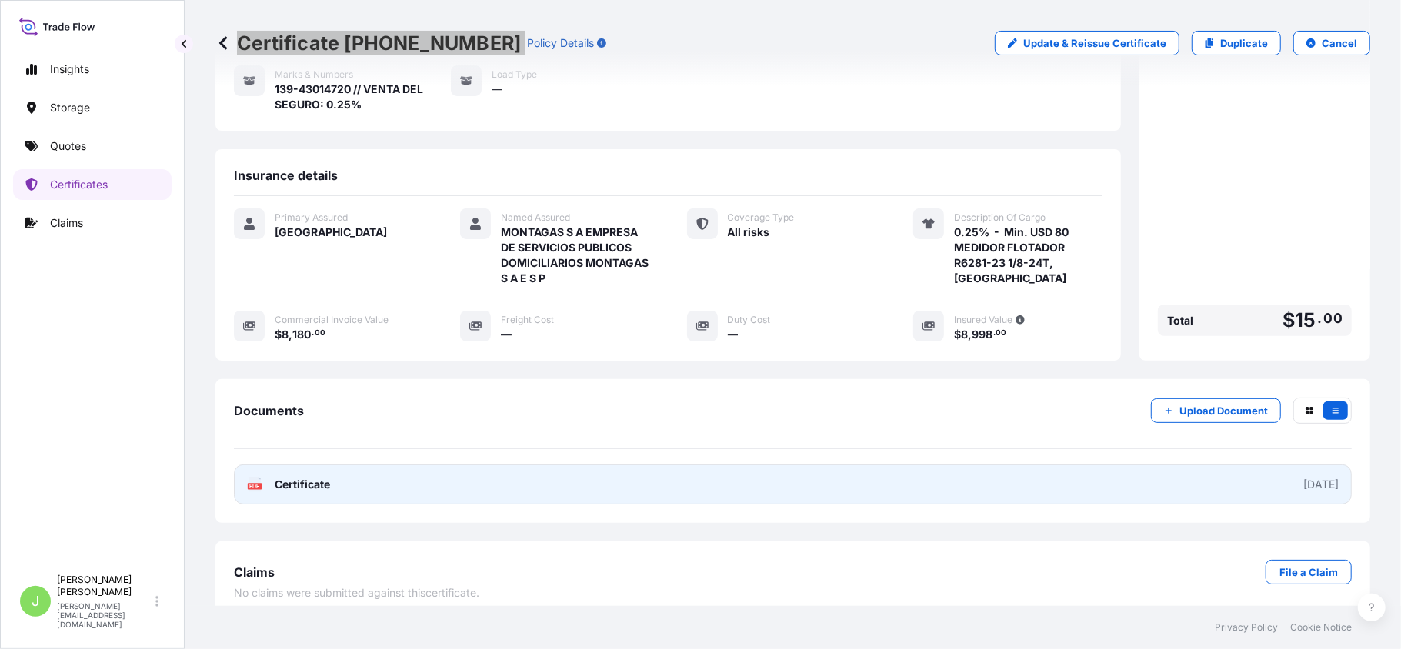
click at [311, 486] on link "PDF Certificate [DATE]" at bounding box center [793, 485] width 1118 height 40
